Goal: Register for event/course

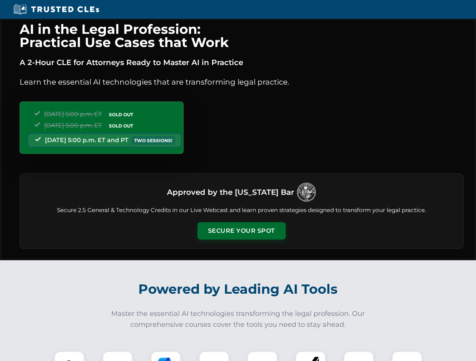
click at [241, 231] on button "Secure Your Spot" at bounding box center [241, 231] width 88 height 17
click at [69, 357] on img at bounding box center [69, 367] width 22 height 22
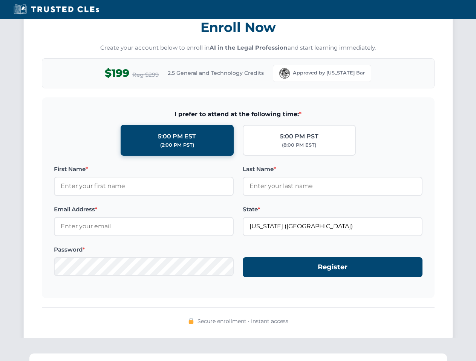
scroll to position [739, 0]
